Goal: Information Seeking & Learning: Learn about a topic

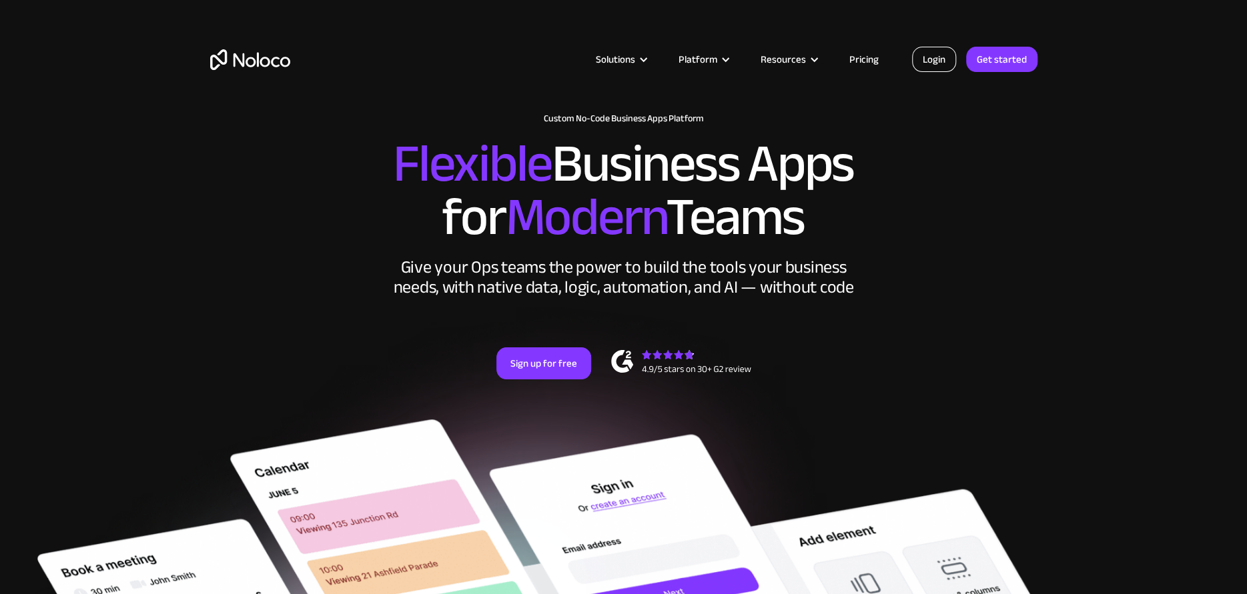
click at [929, 59] on link "Login" at bounding box center [934, 59] width 44 height 25
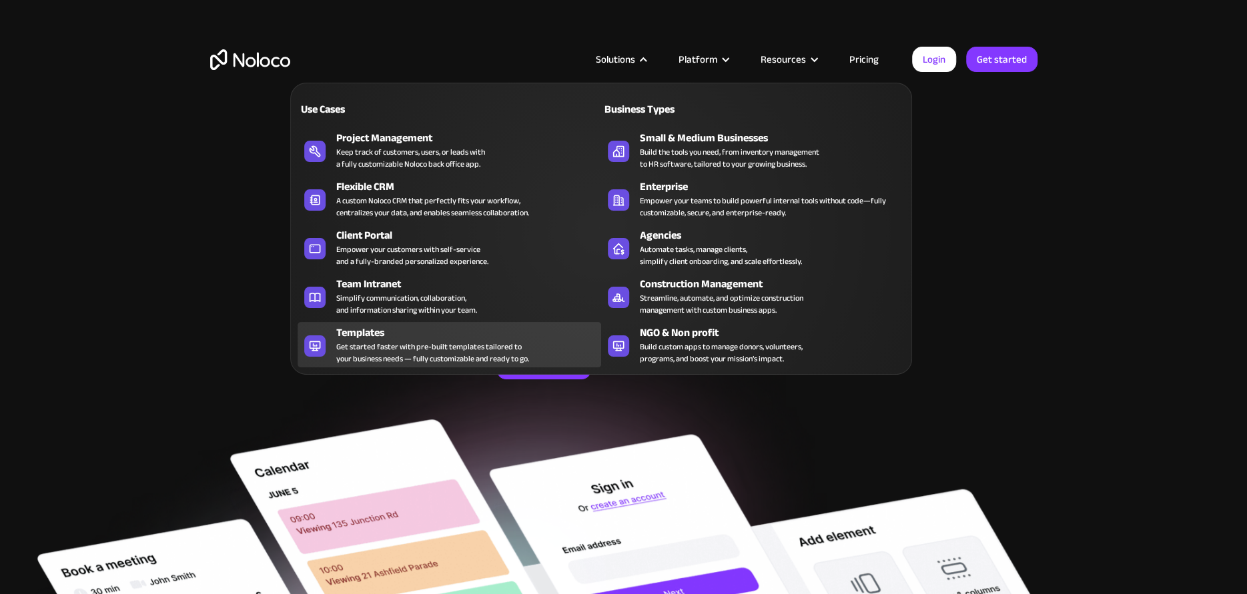
click at [345, 344] on div "Get started faster with pre-built templates tailored to your business needs — f…" at bounding box center [432, 353] width 193 height 24
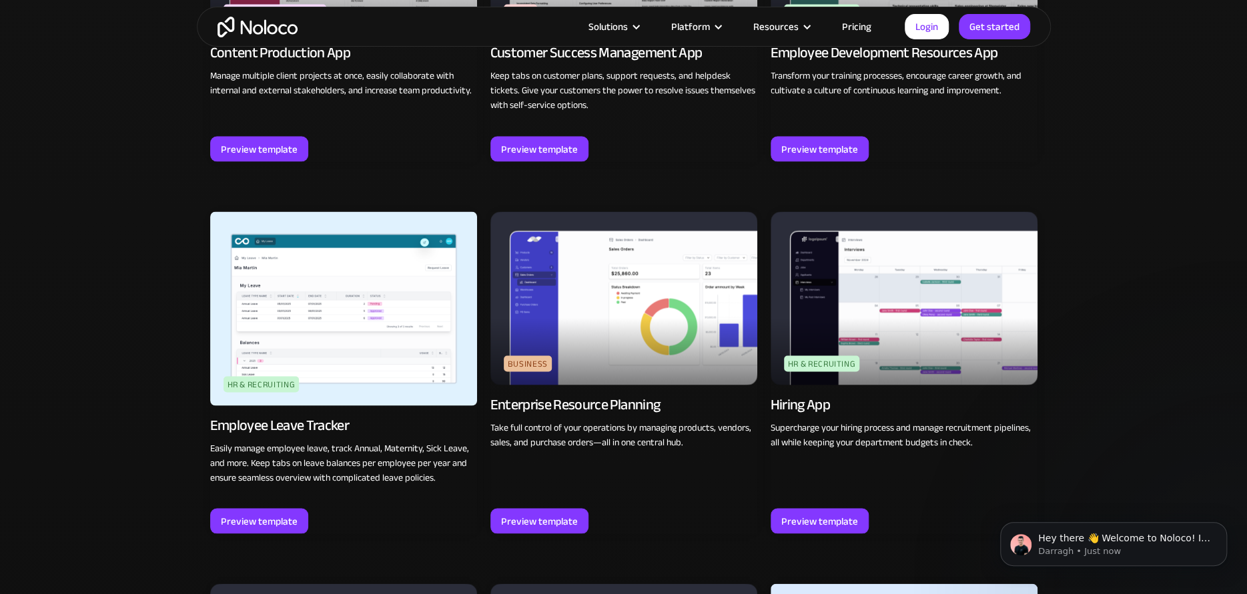
click at [659, 437] on p "Take full control of your operations by managing products, vendors, sales, and …" at bounding box center [623, 434] width 267 height 29
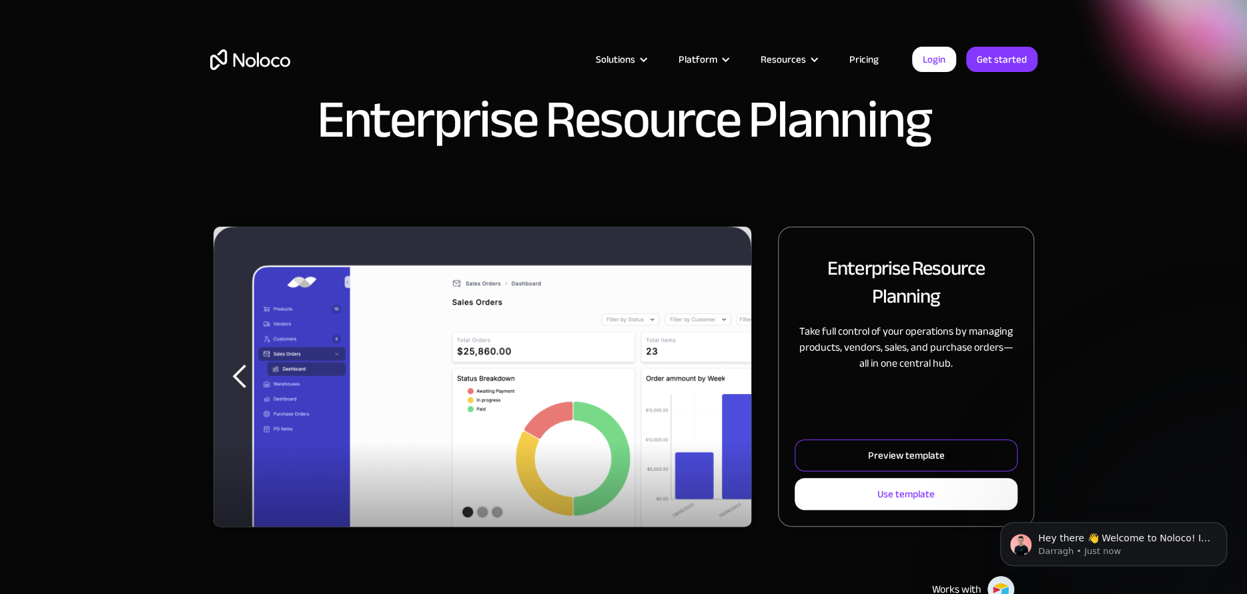
click at [894, 454] on div "Preview template" at bounding box center [905, 455] width 77 height 17
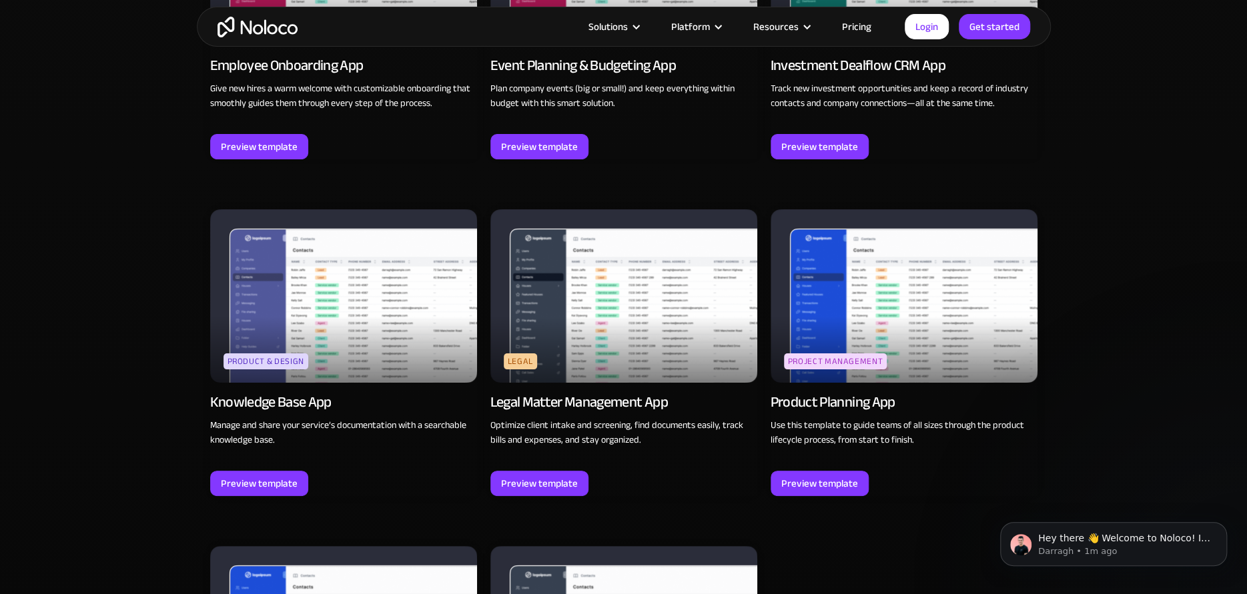
scroll to position [3446, 0]
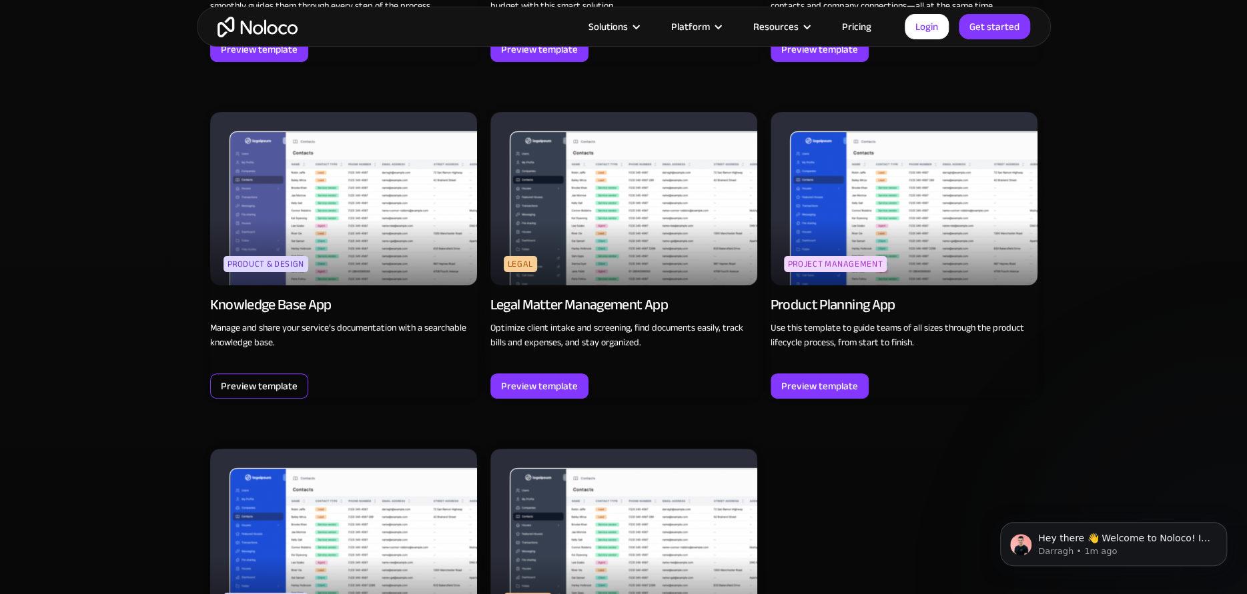
click at [239, 380] on div "Preview template" at bounding box center [259, 386] width 77 height 17
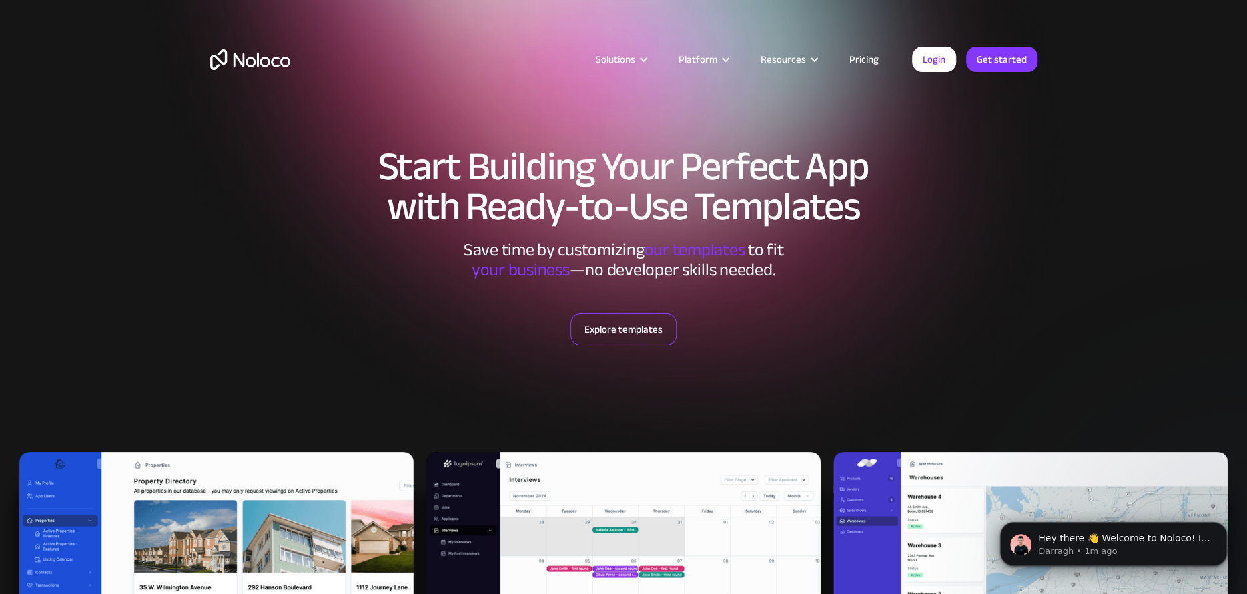
click at [590, 328] on link "Explore templates" at bounding box center [623, 330] width 106 height 32
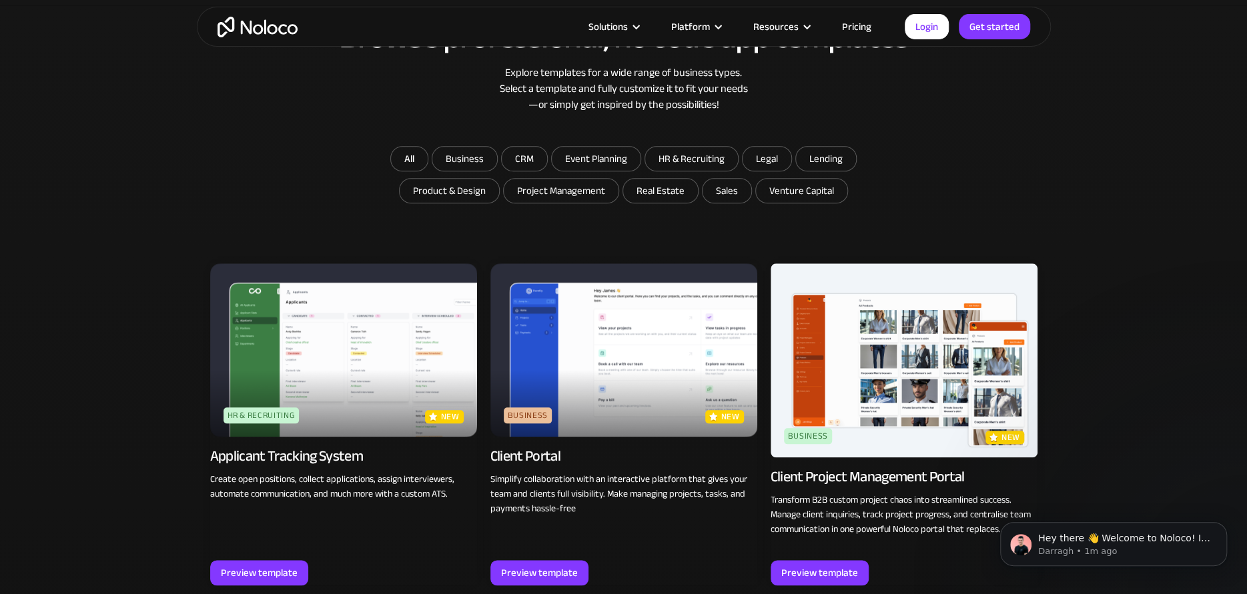
scroll to position [785, 0]
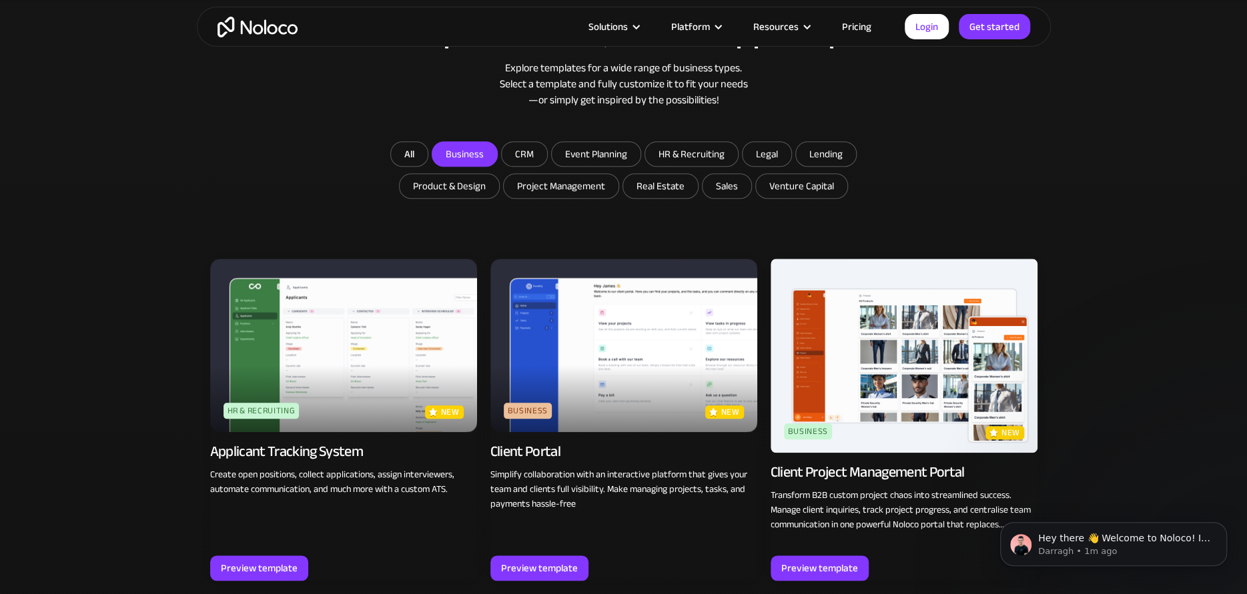
click at [465, 153] on input "Business" at bounding box center [464, 154] width 65 height 24
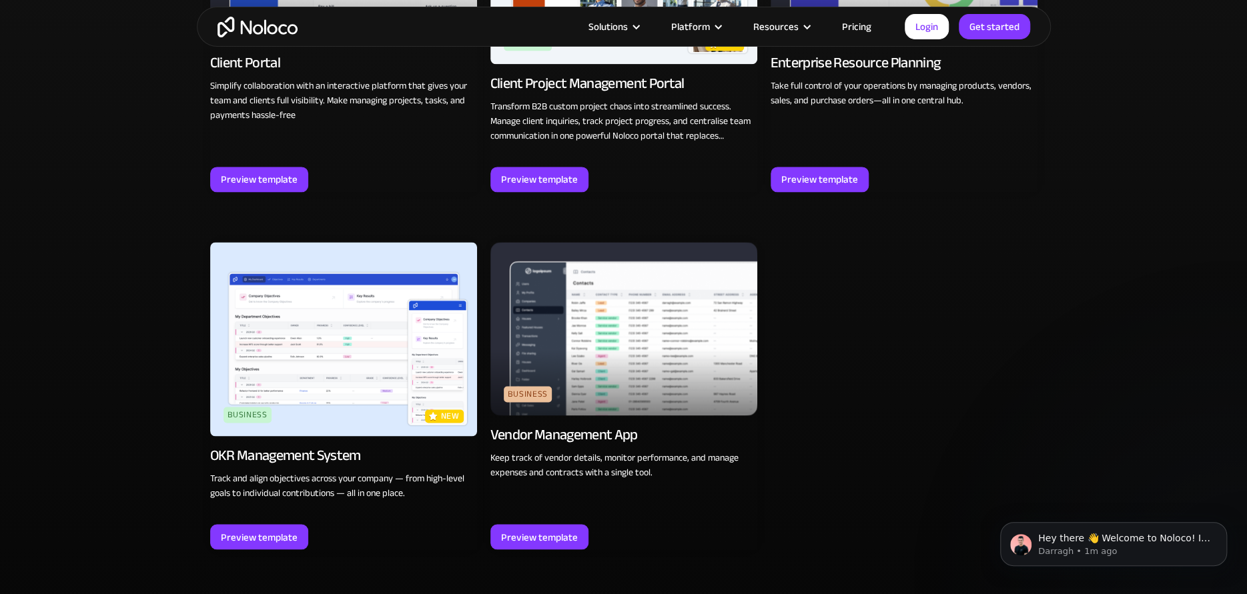
scroll to position [1230, 0]
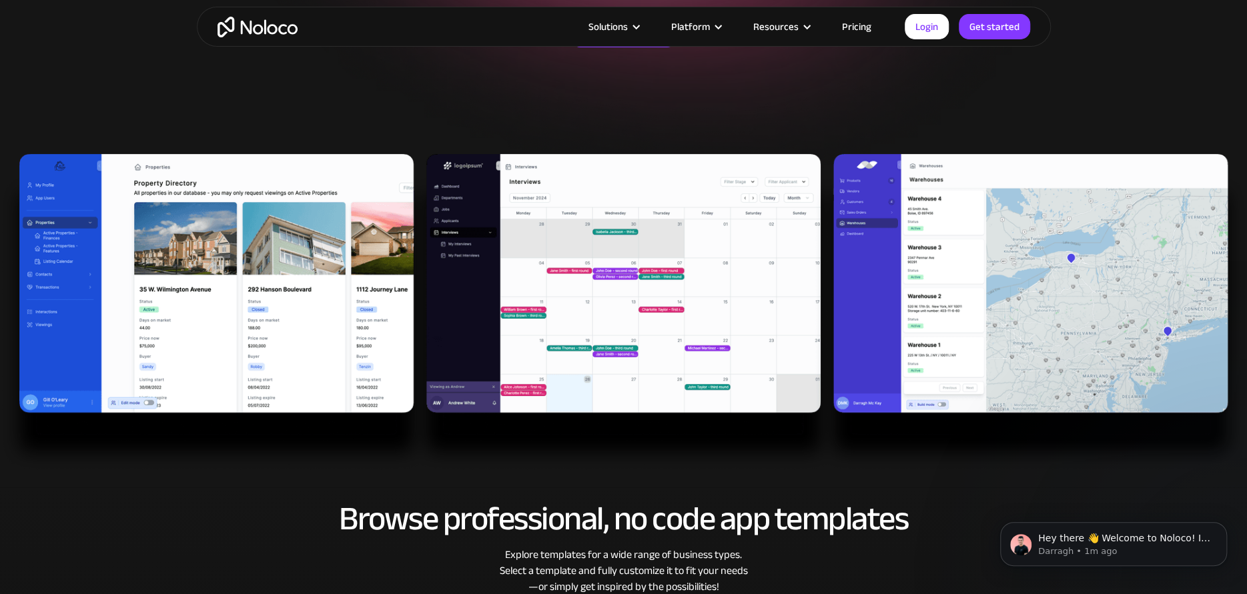
scroll to position [444, 0]
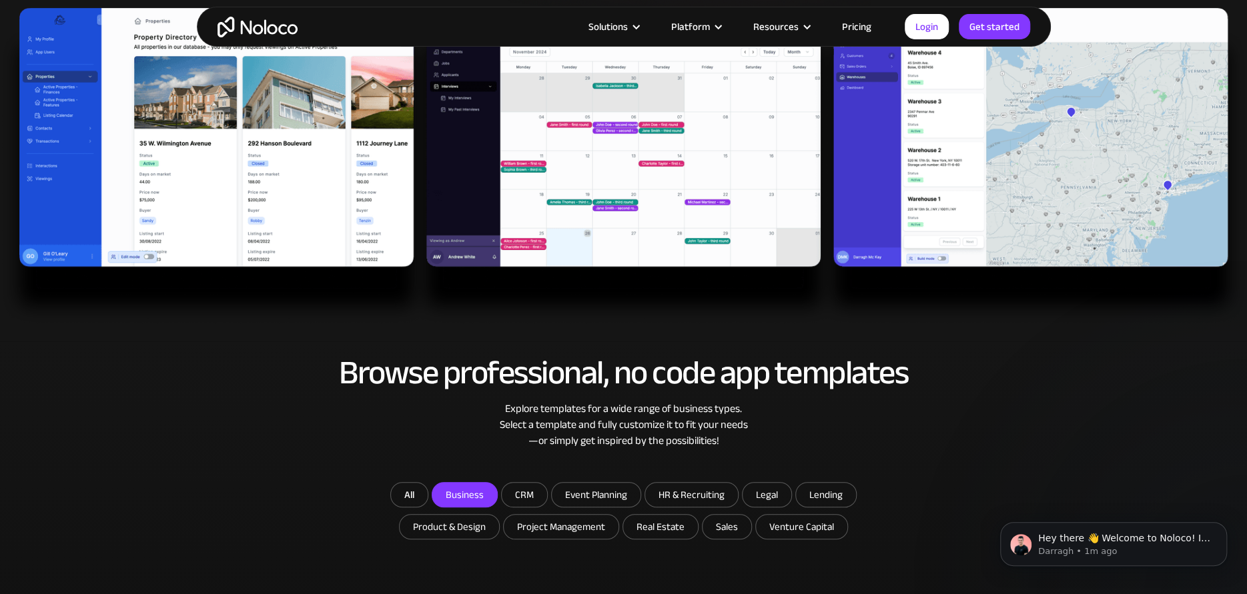
click at [467, 500] on input "Business" at bounding box center [464, 495] width 65 height 24
checkbox input "false"
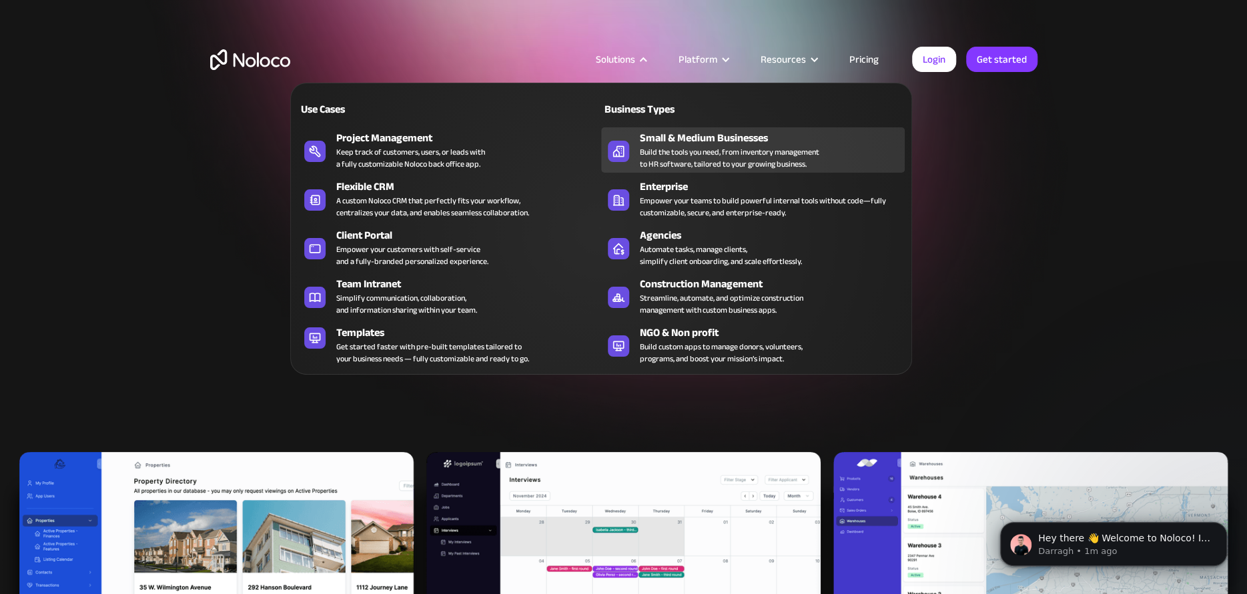
click at [693, 153] on div "Build the tools you need, from inventory management to HR software, tailored to…" at bounding box center [729, 158] width 179 height 24
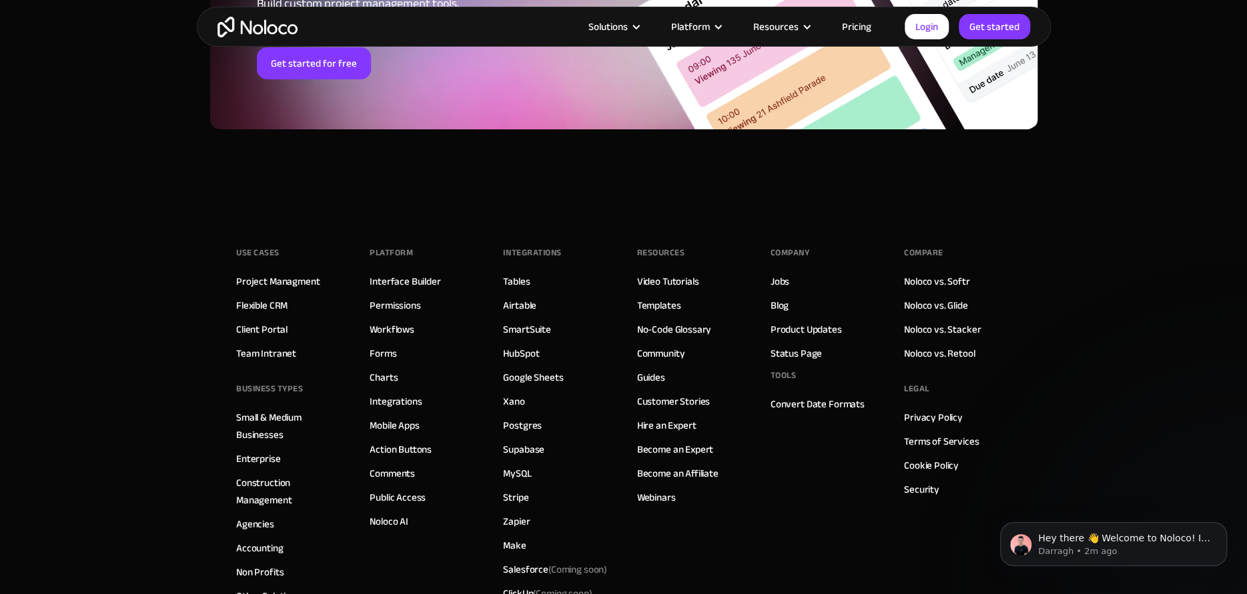
scroll to position [6448, 0]
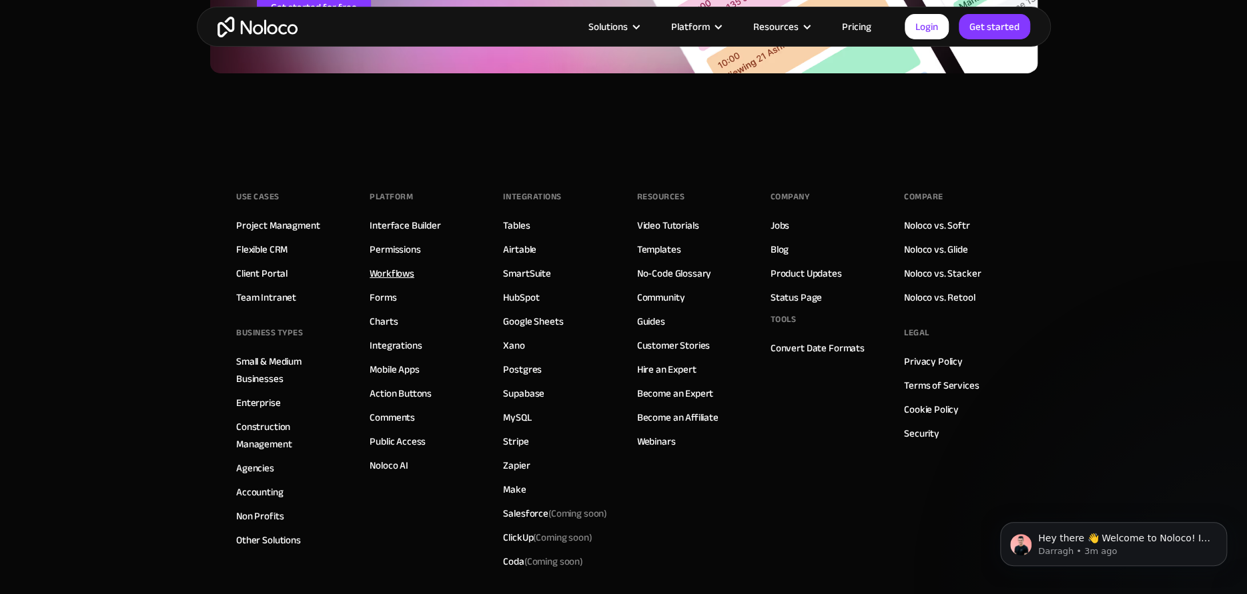
click at [384, 267] on link "Workflows" at bounding box center [392, 273] width 45 height 17
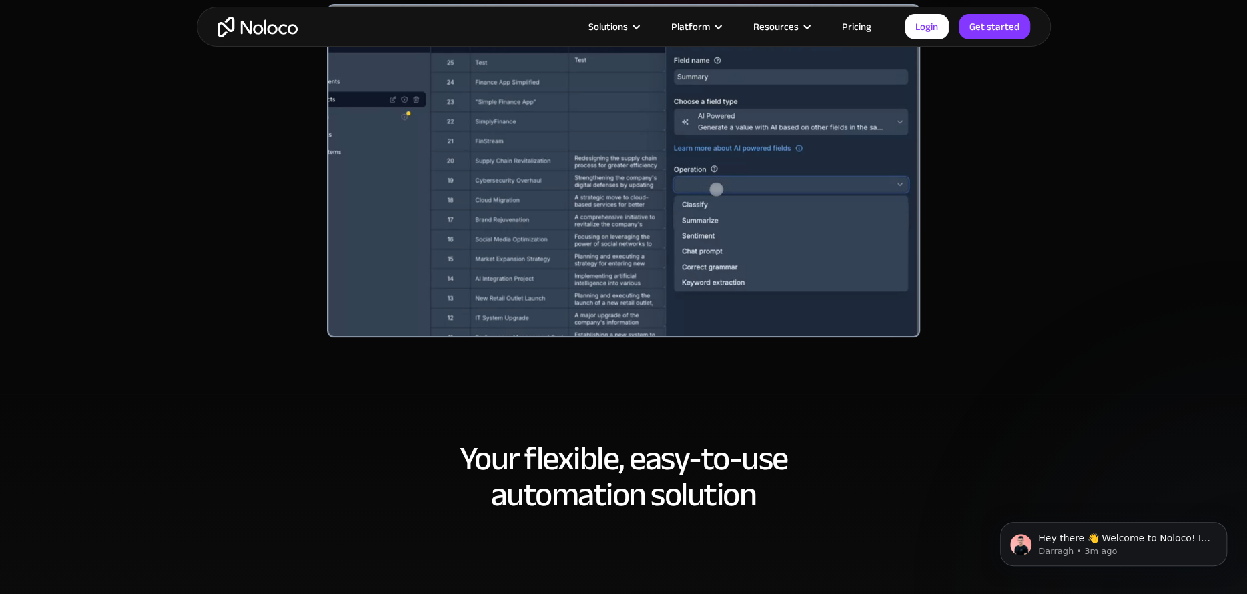
scroll to position [334, 0]
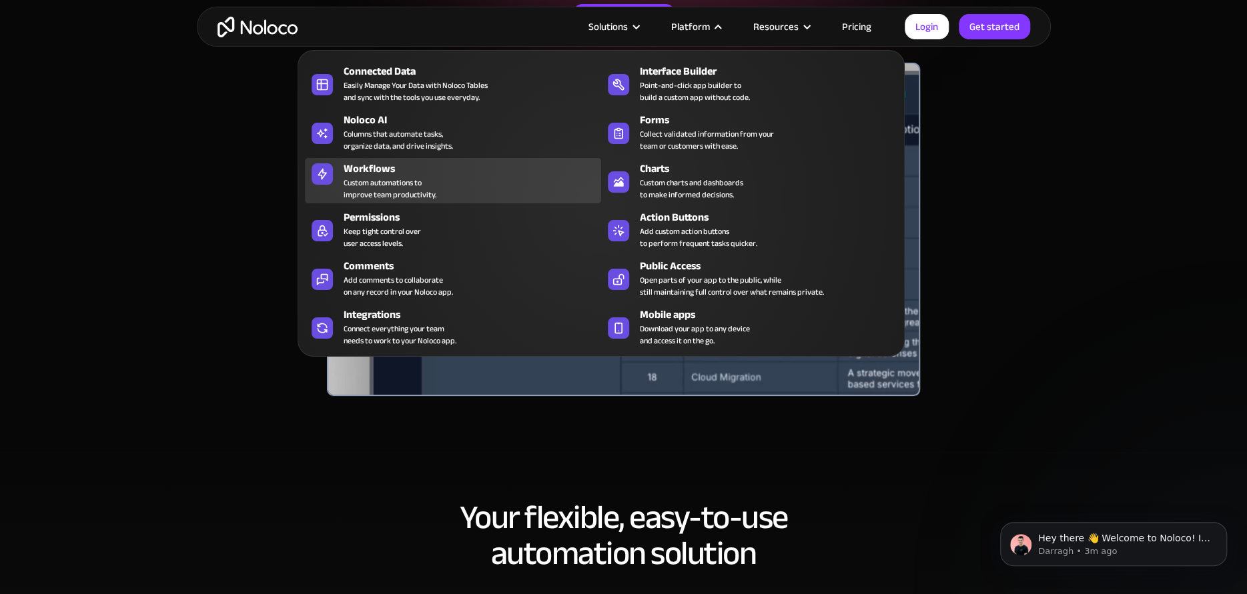
click at [430, 178] on div "Custom automations to improve team productivity." at bounding box center [390, 189] width 93 height 24
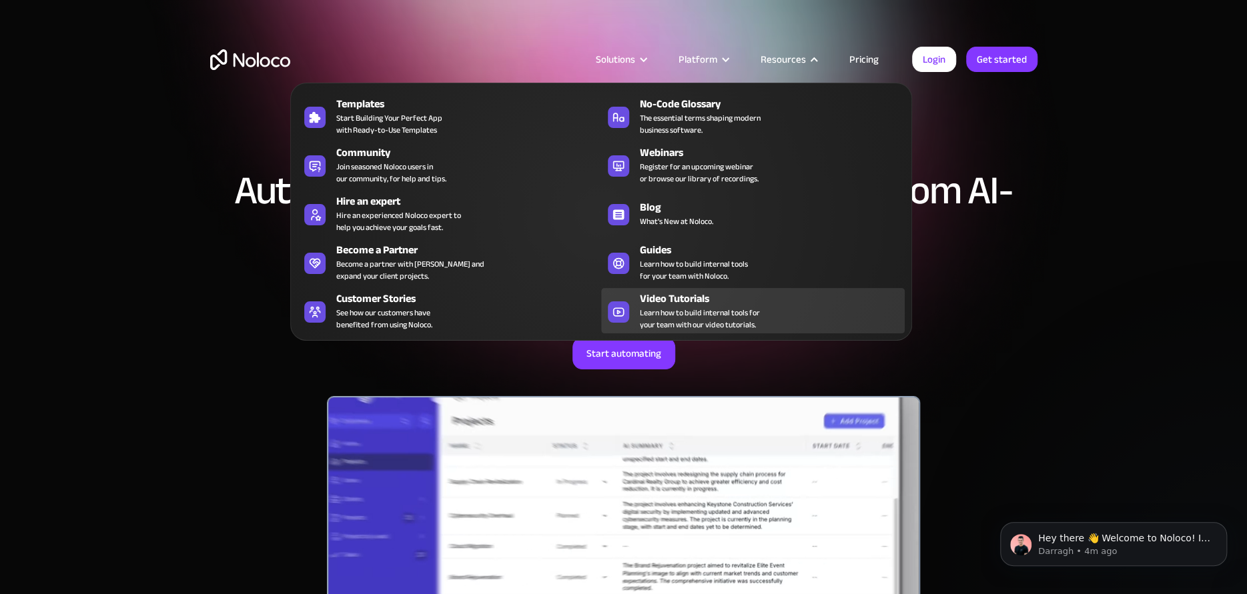
click at [698, 302] on div "Video Tutorials" at bounding box center [775, 299] width 271 height 16
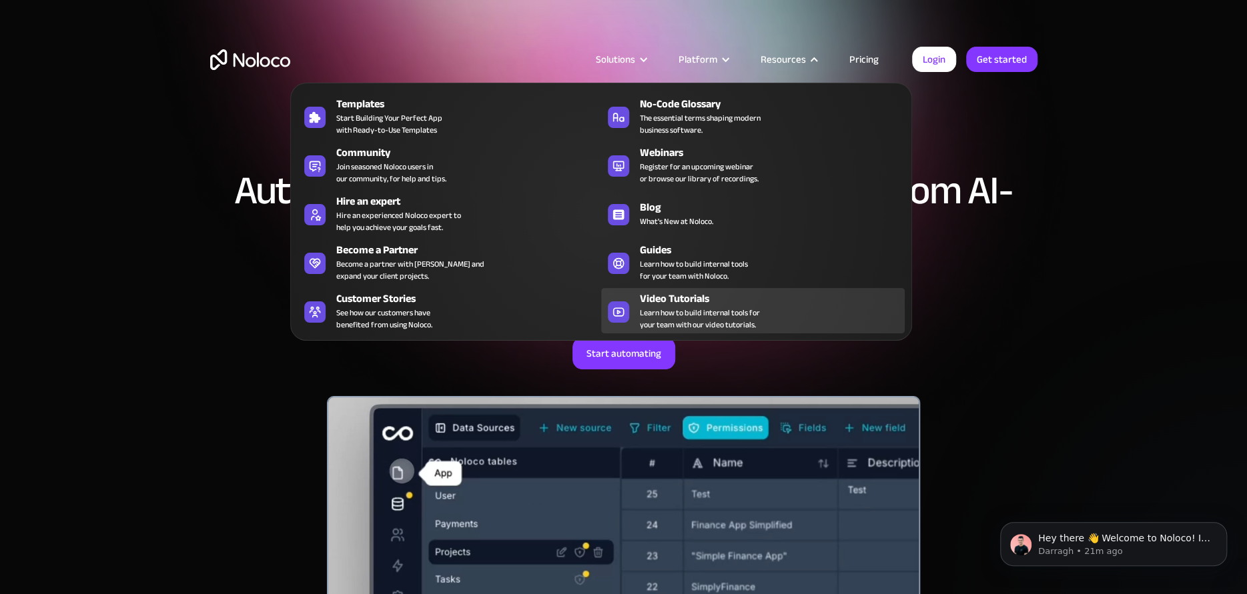
click at [720, 307] on span "Learn how to build internal tools for your team with our video tutorials." at bounding box center [700, 319] width 120 height 24
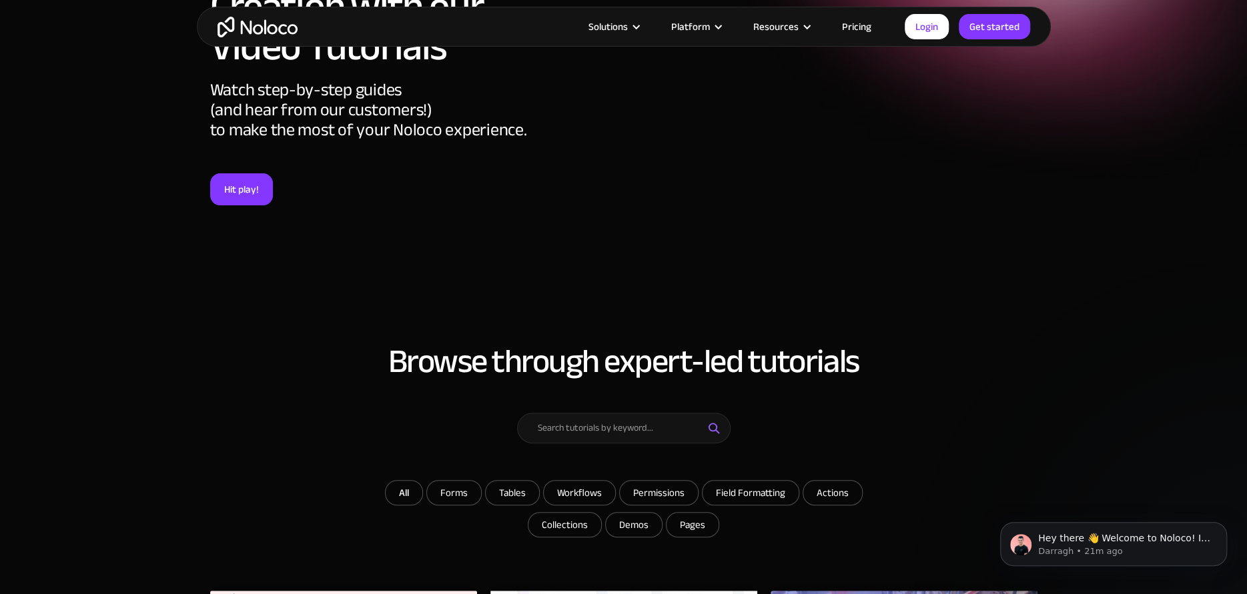
scroll to position [222, 0]
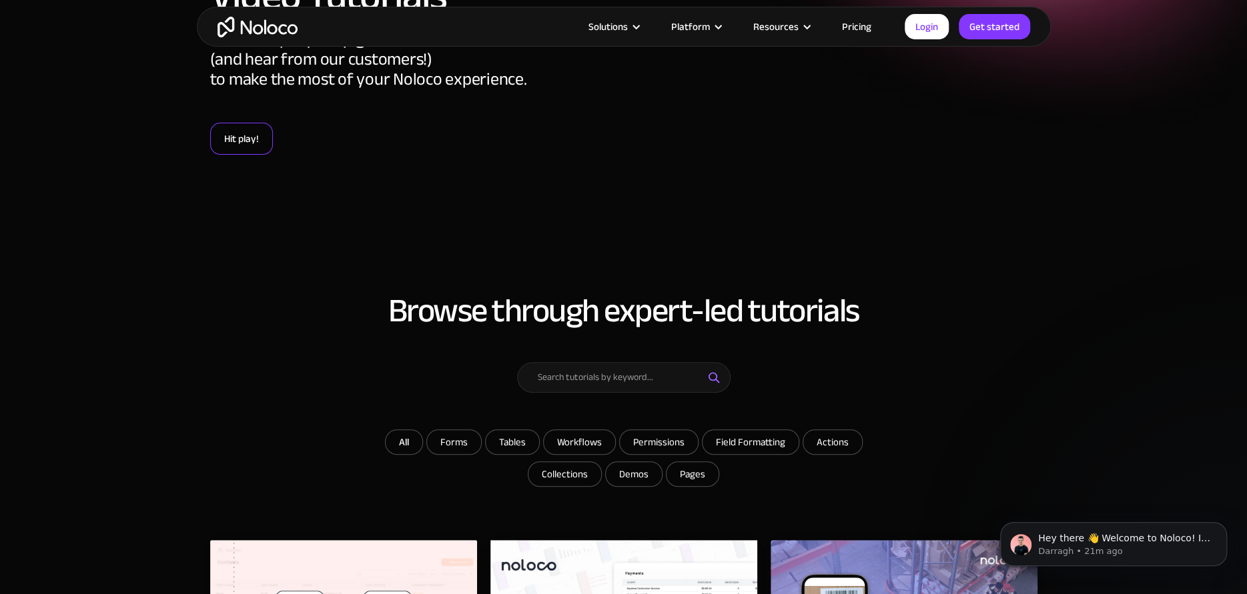
click at [235, 147] on link "Hit play!" at bounding box center [241, 139] width 63 height 32
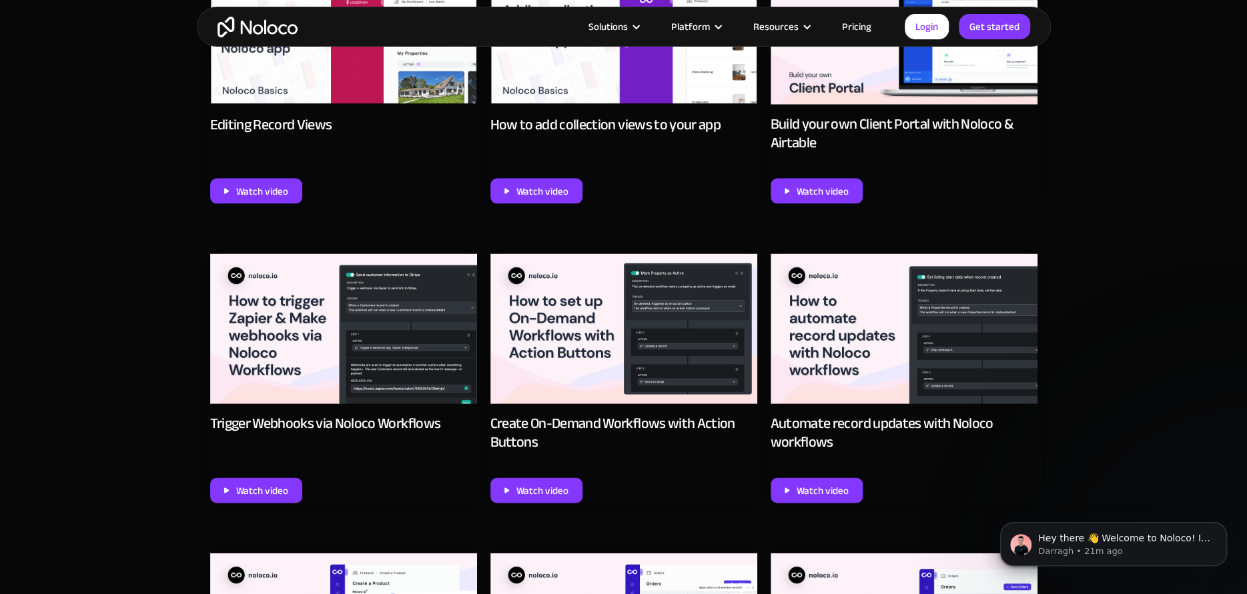
scroll to position [1696, 0]
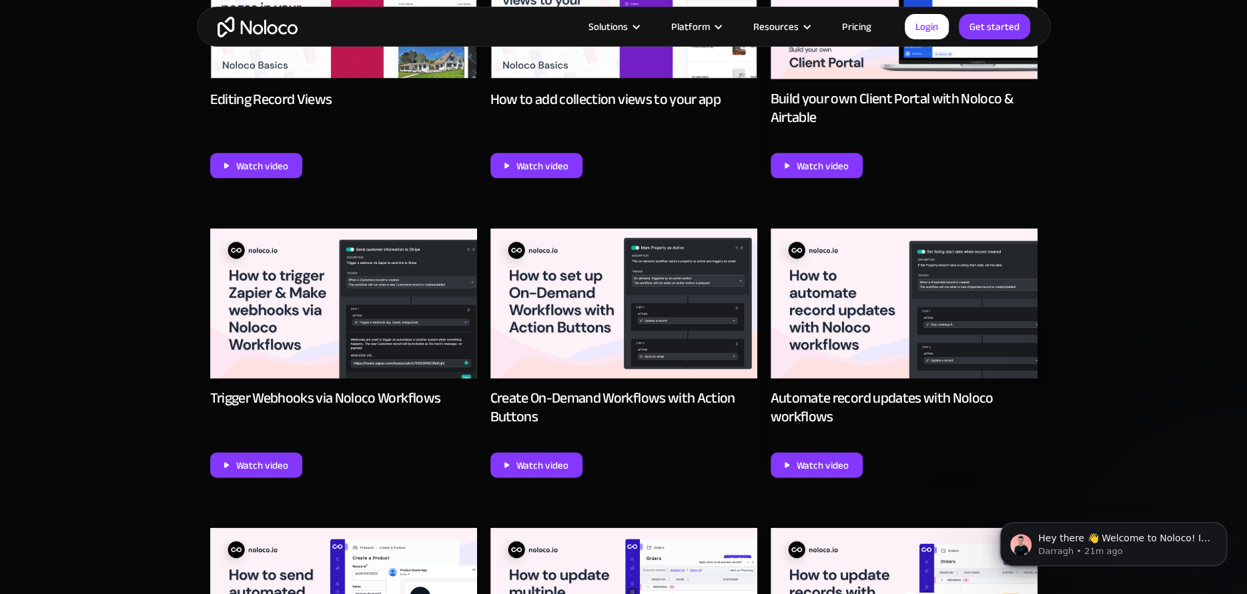
click at [816, 292] on img at bounding box center [903, 304] width 267 height 150
